Goal: Information Seeking & Learning: Learn about a topic

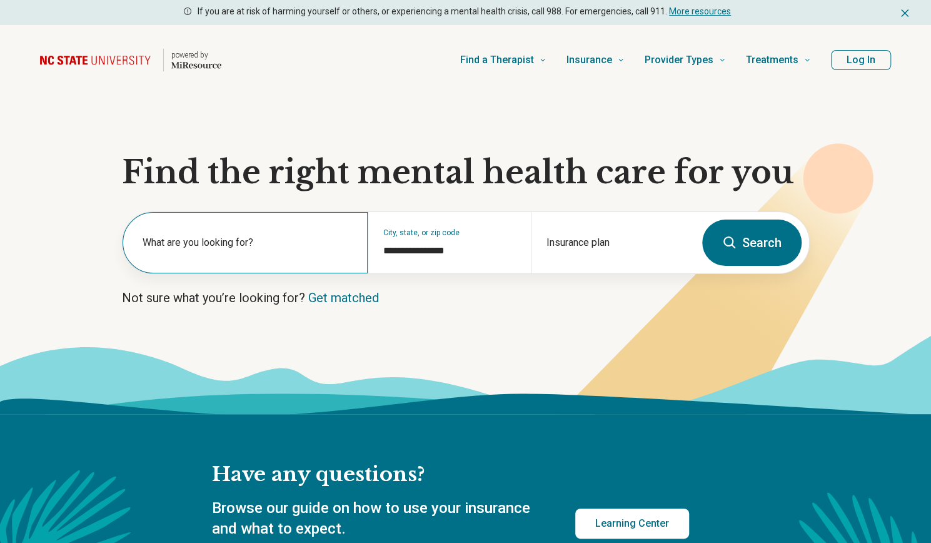
click at [271, 241] on label "What are you looking for?" at bounding box center [248, 242] width 210 height 15
click at [745, 240] on button "Search" at bounding box center [752, 243] width 99 height 46
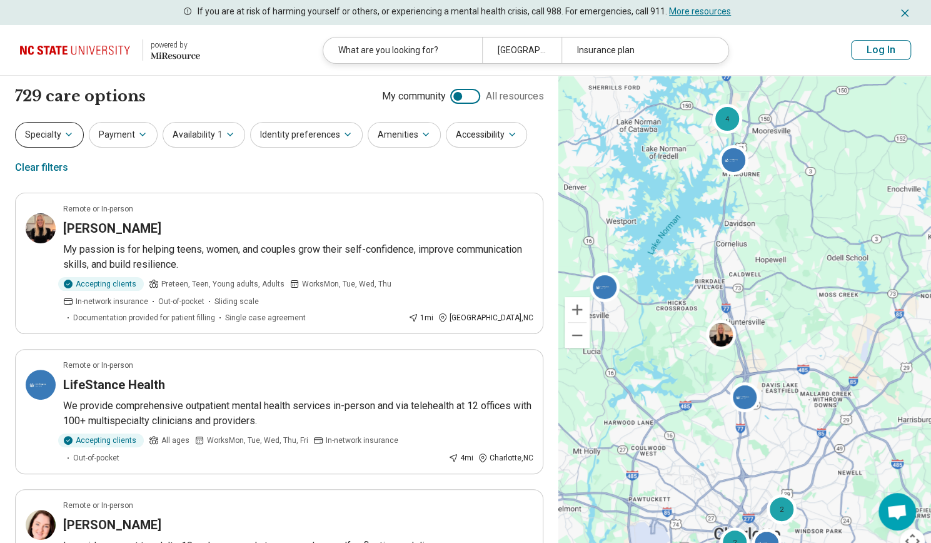
click at [61, 140] on button "Specialty" at bounding box center [49, 135] width 69 height 26
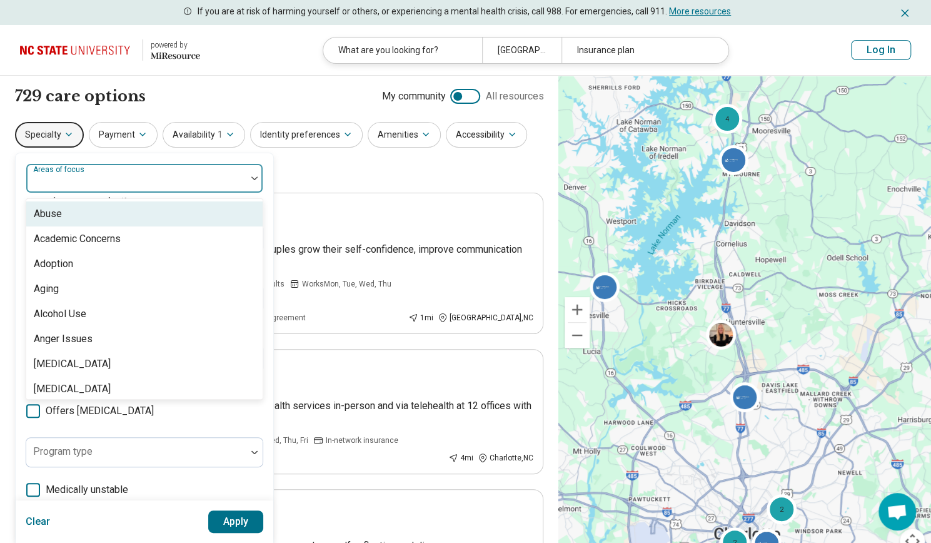
click at [91, 178] on div "Areas of focus" at bounding box center [145, 178] width 238 height 30
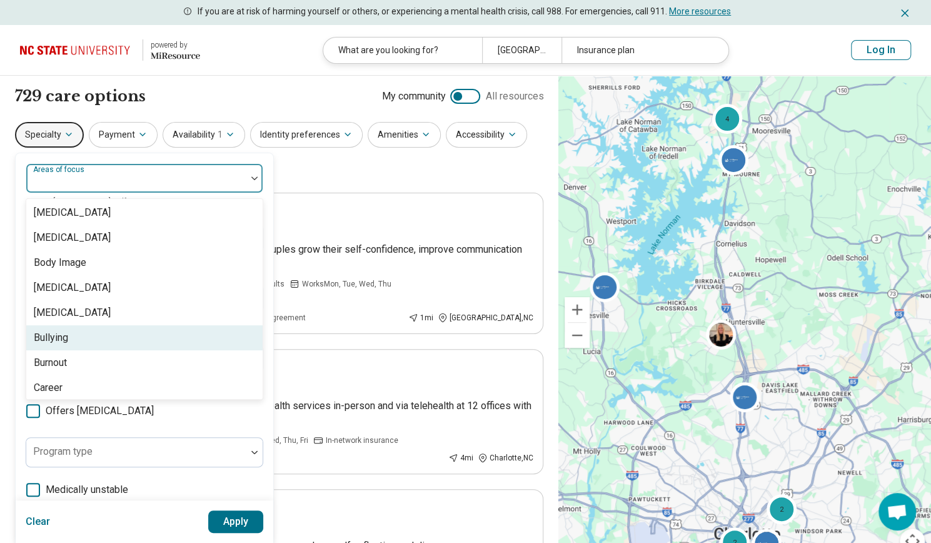
scroll to position [375, 0]
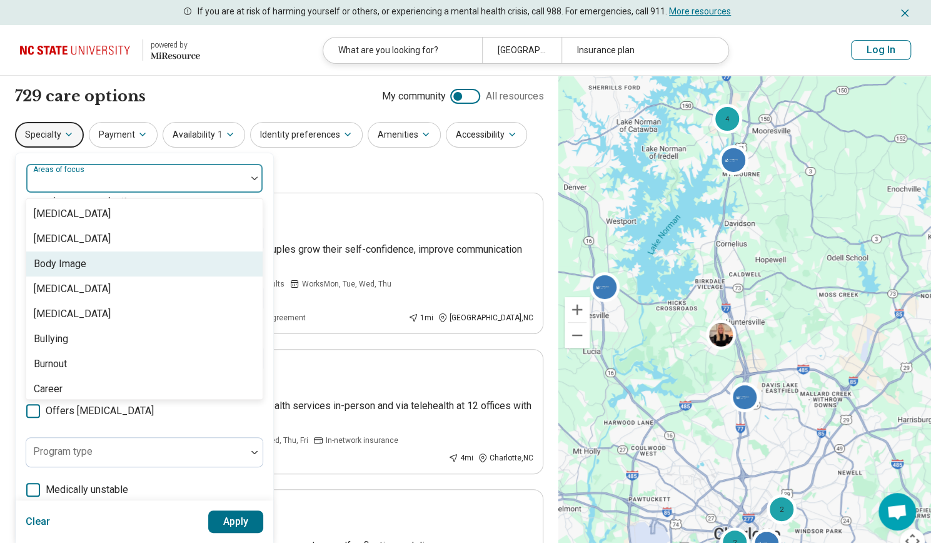
click at [99, 265] on div "Body Image" at bounding box center [144, 263] width 236 height 25
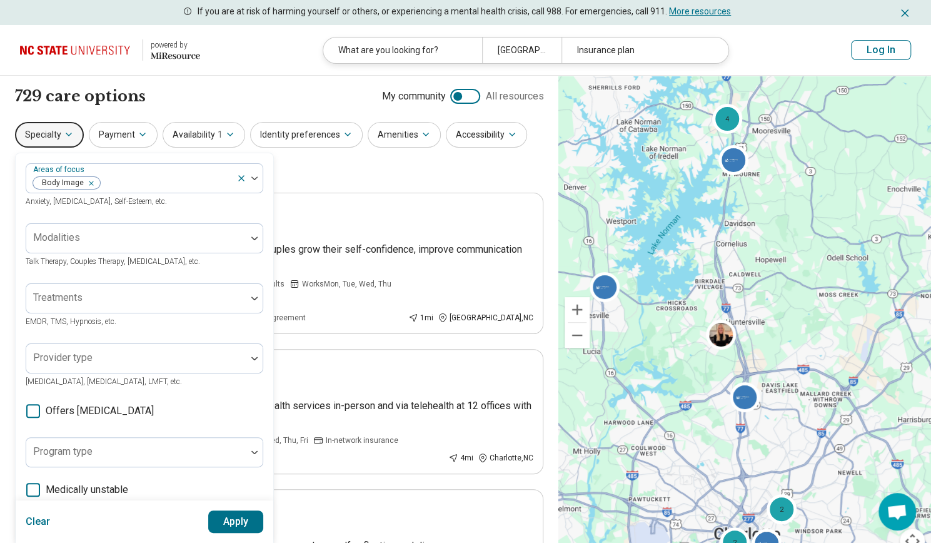
click at [244, 515] on button "Apply" at bounding box center [236, 521] width 56 height 23
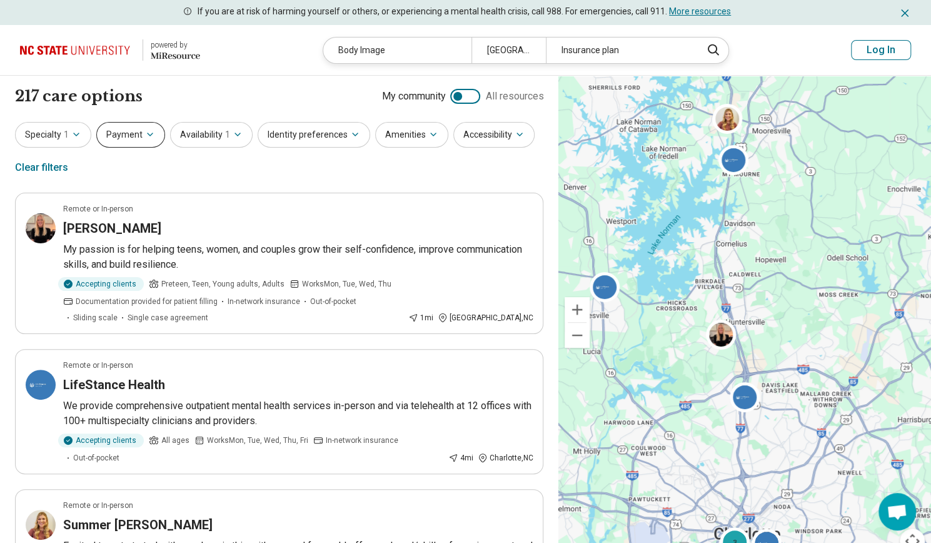
click at [143, 126] on button "Payment" at bounding box center [130, 135] width 69 height 26
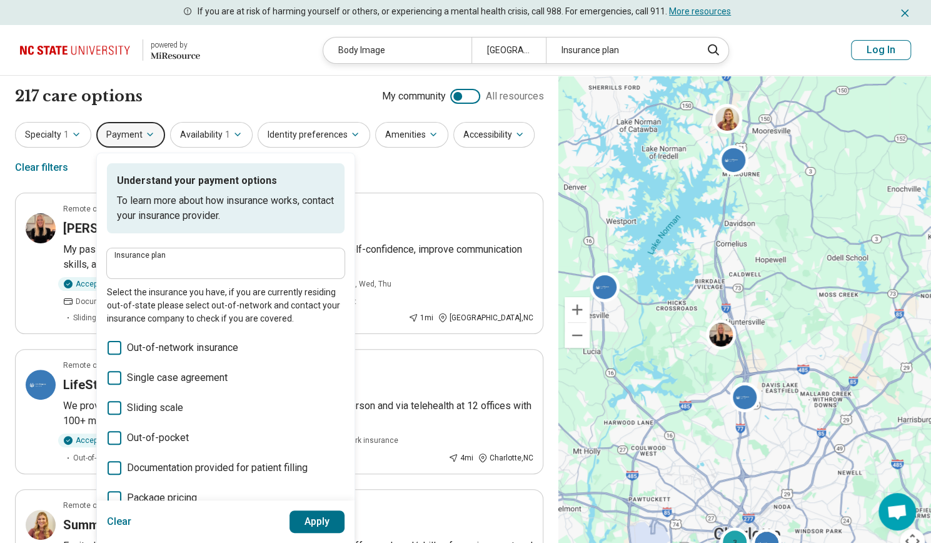
scroll to position [63, 0]
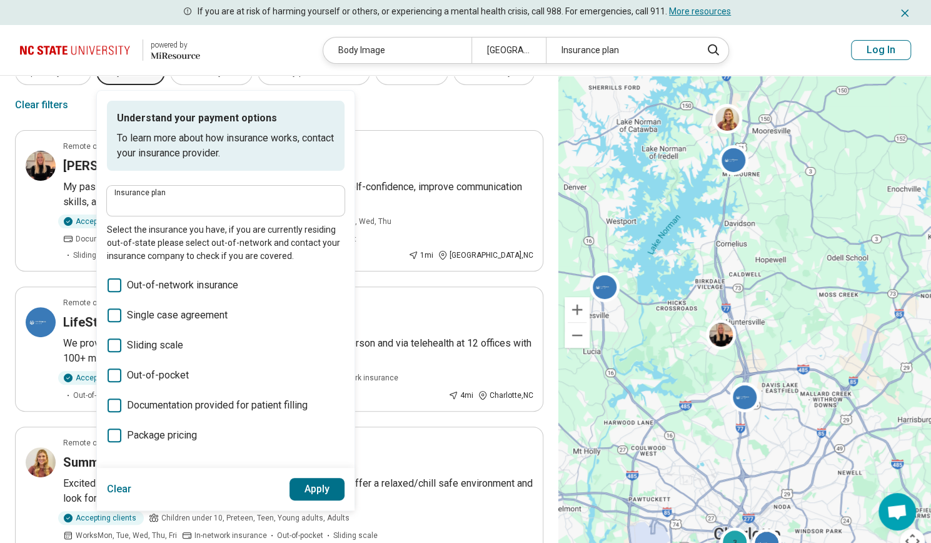
click at [393, 118] on div "Specialty 1 Payment Understand your payment options To learn more about how ins…" at bounding box center [279, 89] width 529 height 61
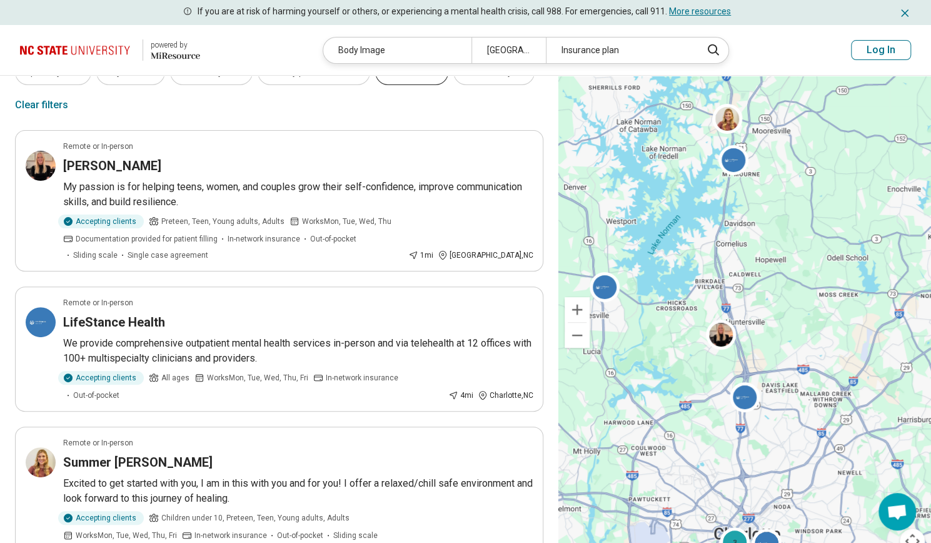
scroll to position [0, 0]
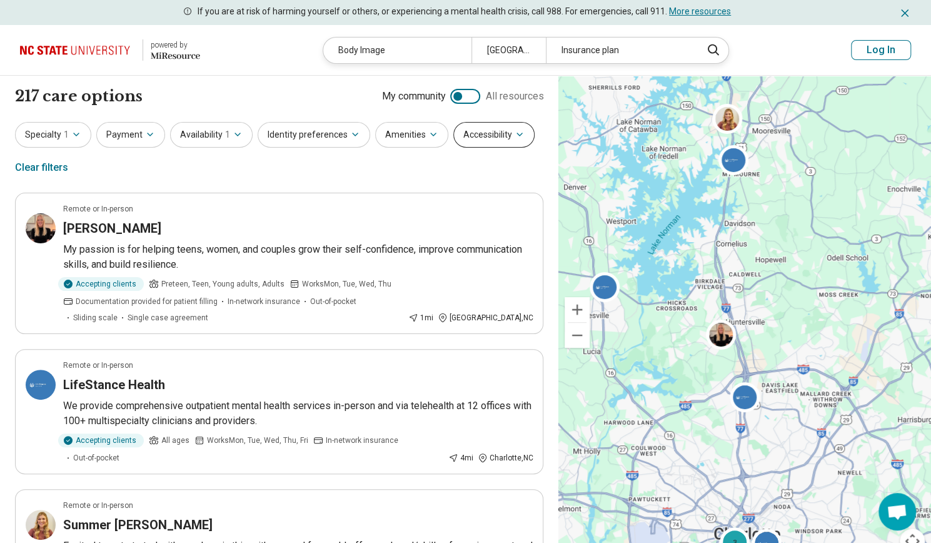
click at [478, 141] on button "Accessibility" at bounding box center [494, 135] width 81 height 26
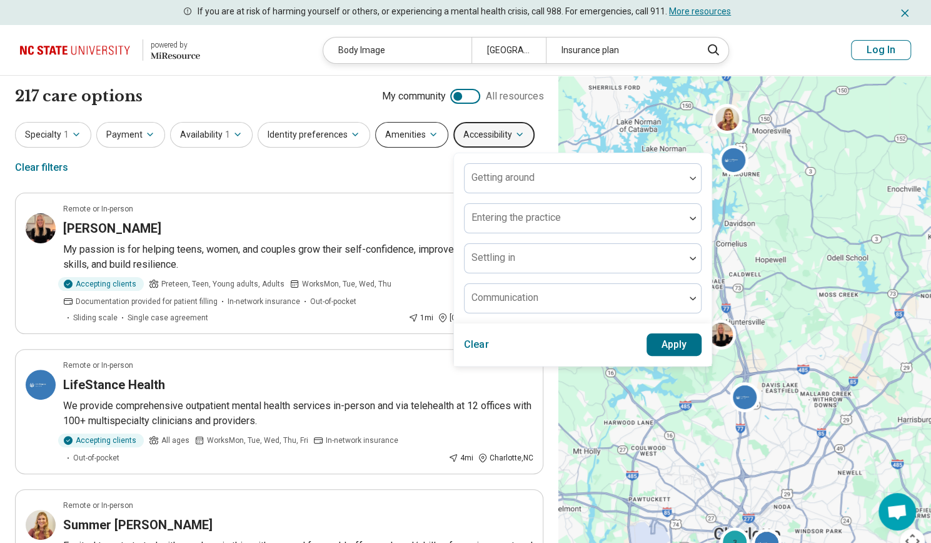
click at [397, 138] on button "Amenities" at bounding box center [411, 135] width 73 height 26
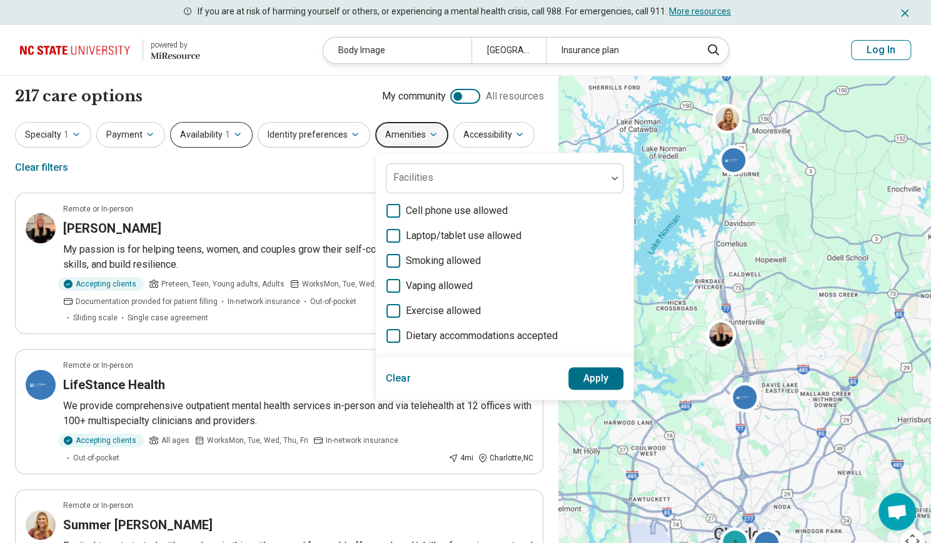
click at [191, 146] on button "Availability 1" at bounding box center [211, 135] width 83 height 26
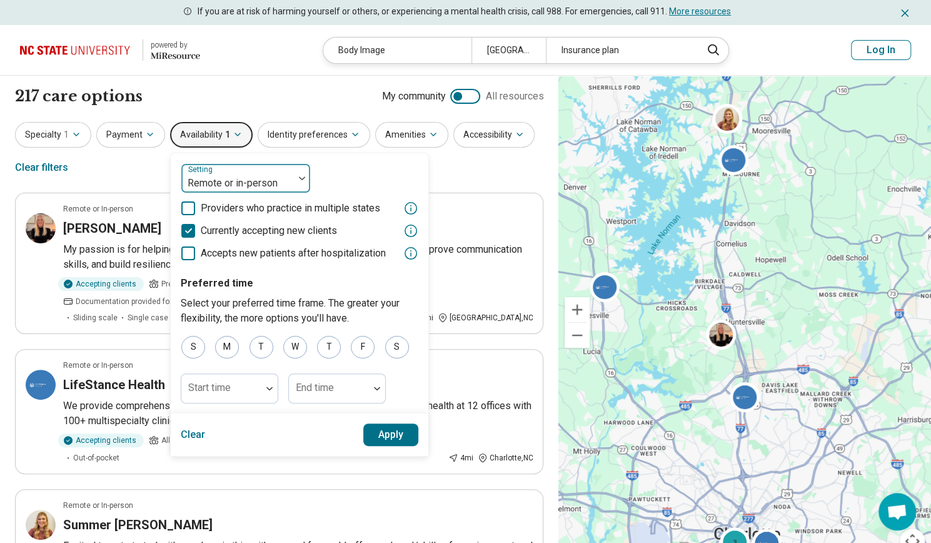
click at [235, 175] on div at bounding box center [237, 184] width 103 height 18
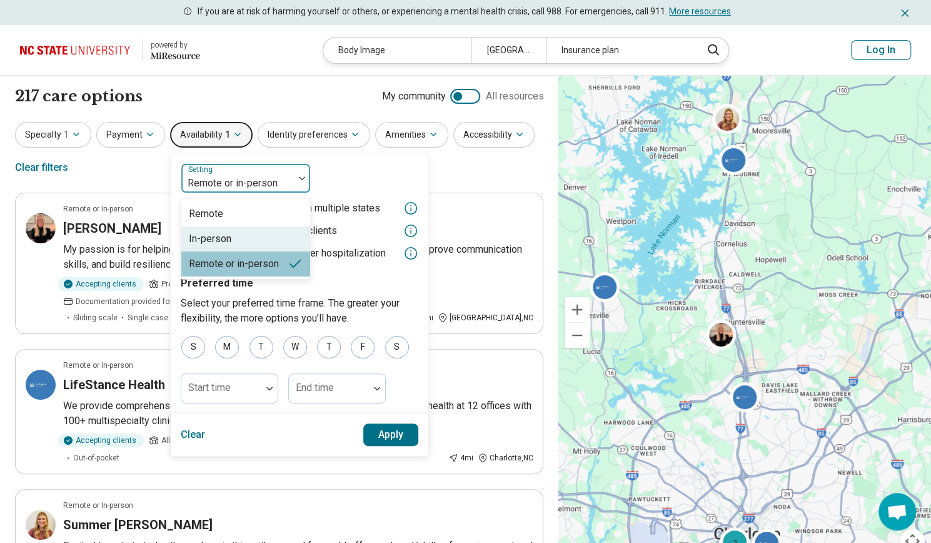
click at [246, 237] on div "In-person" at bounding box center [245, 238] width 129 height 25
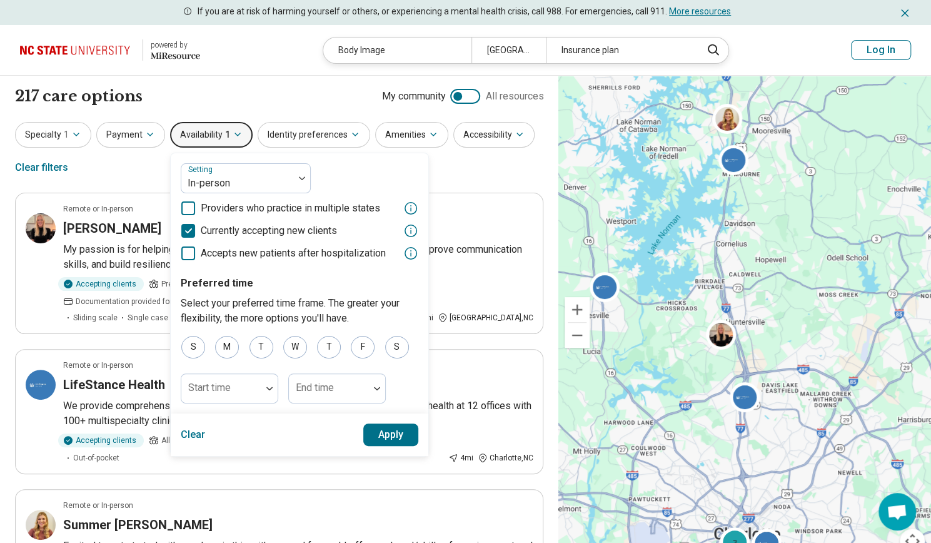
click at [378, 429] on button "Apply" at bounding box center [391, 435] width 56 height 23
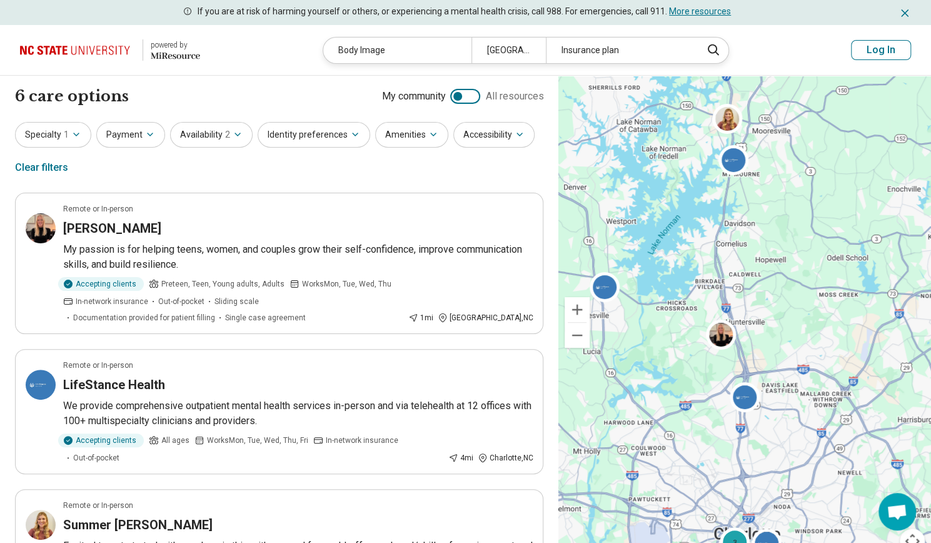
click at [199, 49] on div "powered by" at bounding box center [175, 44] width 49 height 11
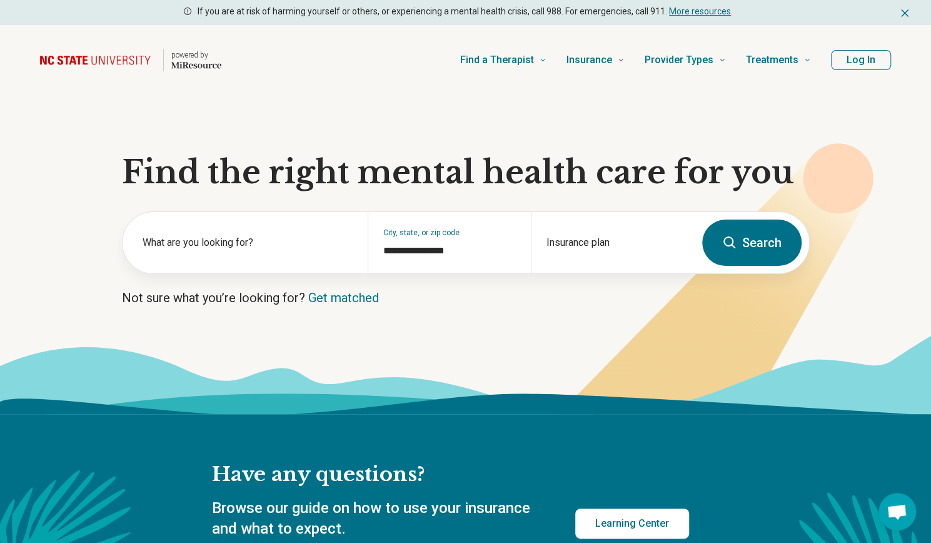
click at [870, 61] on button "Log In" at bounding box center [861, 60] width 60 height 20
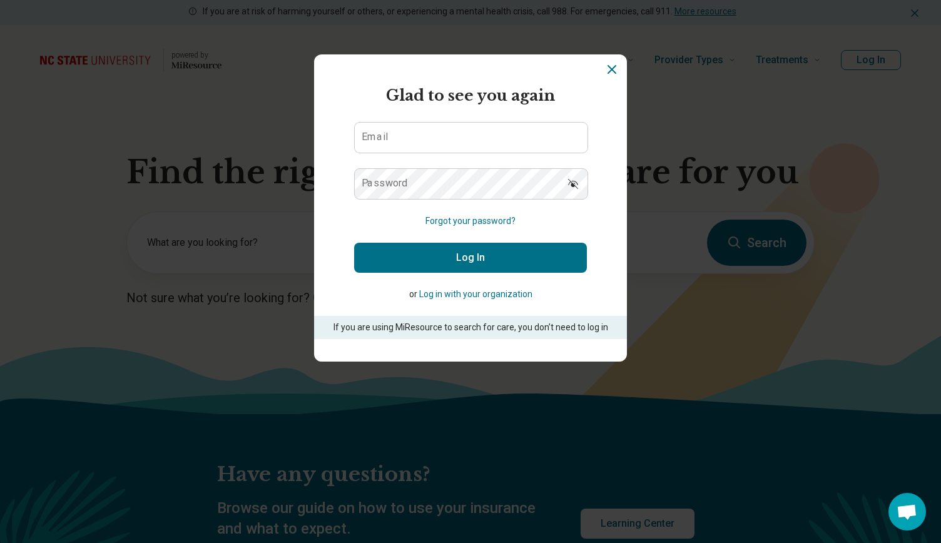
click at [604, 71] on icon "Dismiss" at bounding box center [611, 69] width 15 height 15
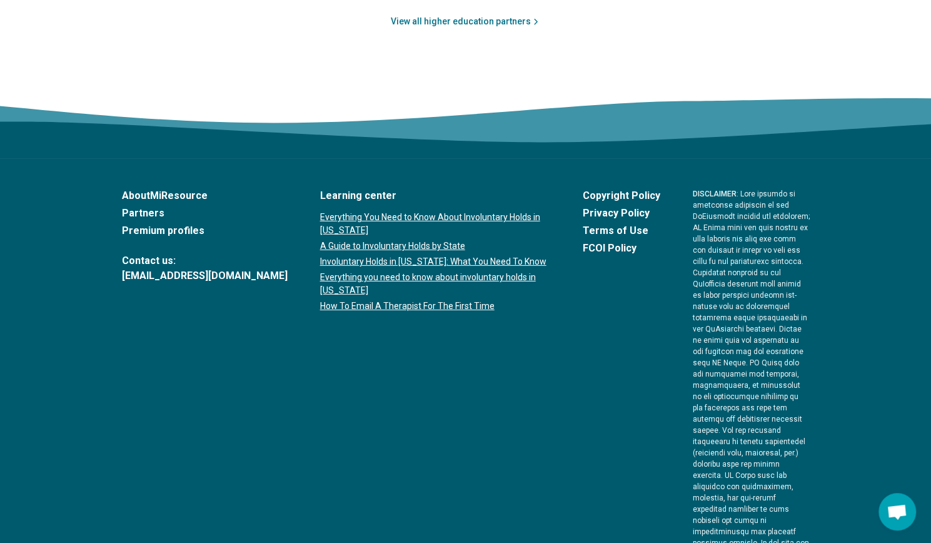
scroll to position [2190, 0]
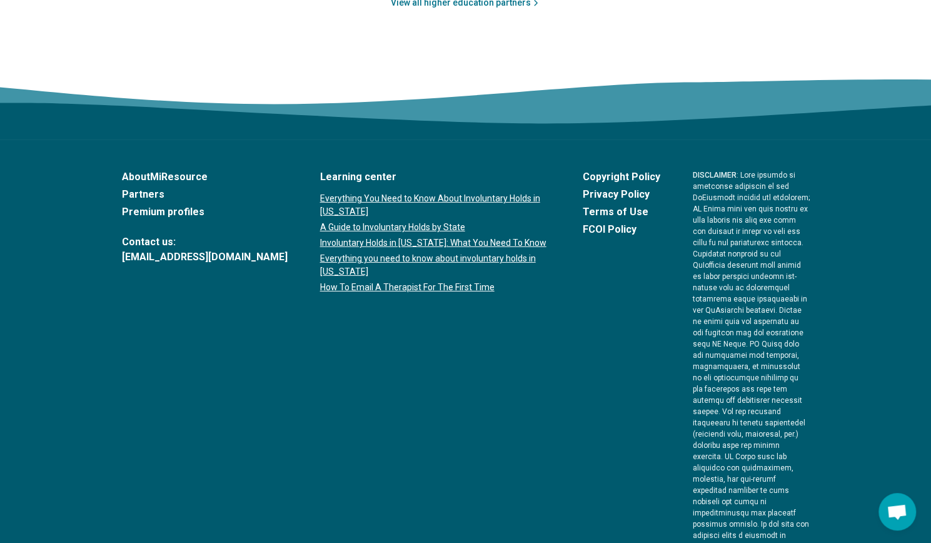
click at [144, 193] on link "Partners" at bounding box center [205, 194] width 166 height 15
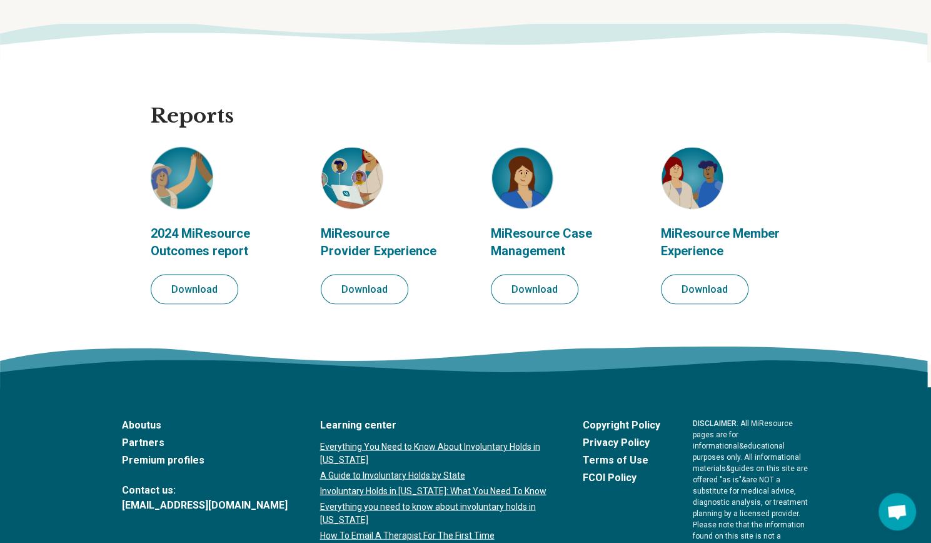
scroll to position [1468, 0]
